Goal: Register for event/course

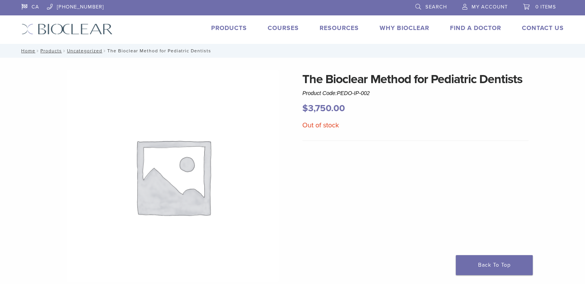
click at [289, 28] on link "Courses" at bounding box center [283, 28] width 31 height 8
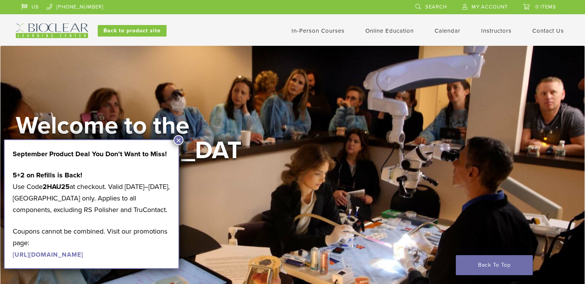
scroll to position [38, 0]
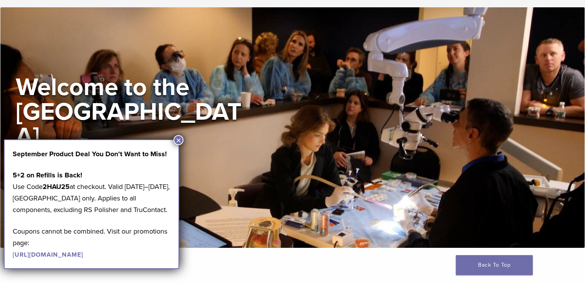
click at [177, 139] on button "×" at bounding box center [178, 140] width 10 height 10
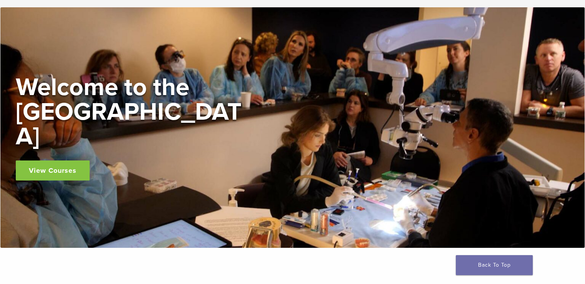
click at [70, 161] on link "View Courses" at bounding box center [53, 170] width 74 height 20
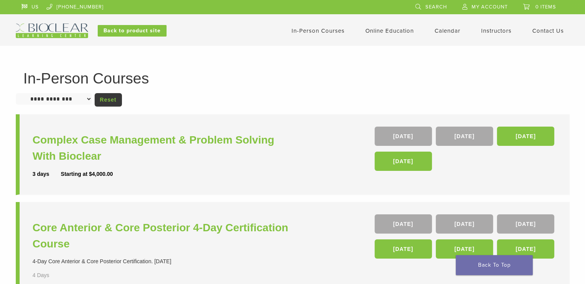
click at [89, 100] on select "**********" at bounding box center [54, 99] width 76 height 12
click at [332, 31] on link "In-Person Courses" at bounding box center [318, 30] width 53 height 7
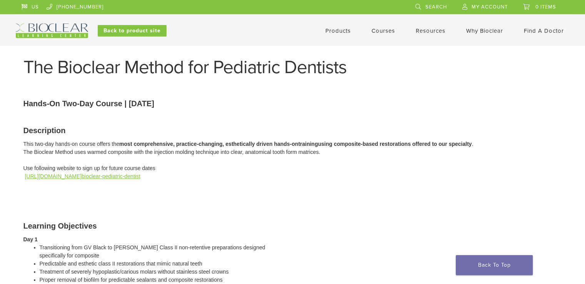
click at [135, 175] on link "[URL][DOMAIN_NAME] bioclear-pediatric-dentist" at bounding box center [82, 176] width 115 height 6
click at [93, 176] on link "[URL][DOMAIN_NAME] bioclear-pediatric-dentist" at bounding box center [82, 176] width 115 height 6
